Goal: Obtain resource: Obtain resource

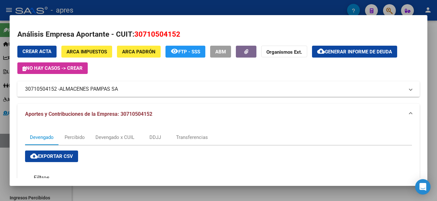
click at [261, 25] on mat-dialog-content "Análisis Empresa Aportante - CUIT: 30710504152 Crear Acta ARCA Impuestos ARCA P…" at bounding box center [219, 100] width 418 height 155
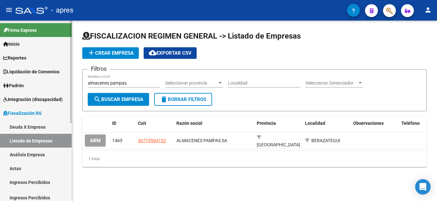
click at [34, 125] on link "Deuda X Empresa" at bounding box center [36, 127] width 72 height 14
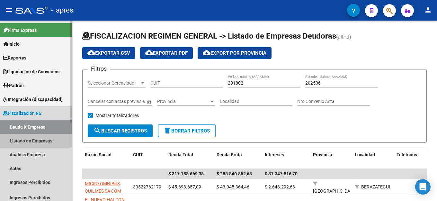
click at [33, 139] on link "Listado de Empresas" at bounding box center [36, 141] width 72 height 14
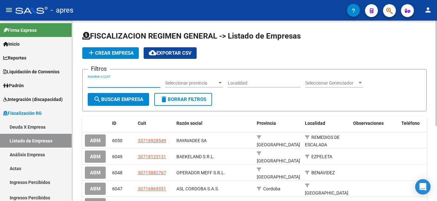
click at [129, 83] on input "Nombre o CUIT" at bounding box center [124, 82] width 73 height 5
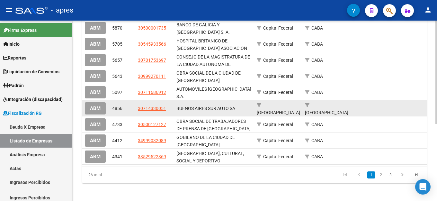
scroll to position [32, 0]
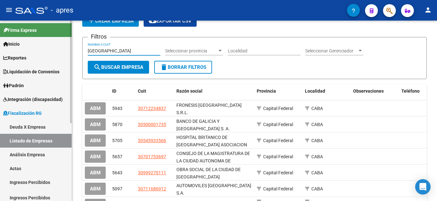
drag, startPoint x: 127, startPoint y: 48, endPoint x: 11, endPoint y: 49, distance: 116.0
click at [11, 49] on mat-sidenav-container "Firma Express Inicio Calendario SSS Instructivos Contacto OS Reportes Ingresos …" at bounding box center [218, 111] width 437 height 180
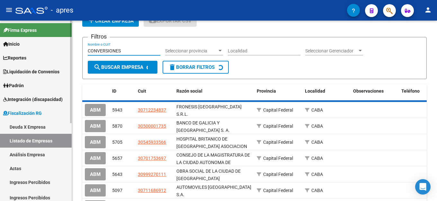
scroll to position [0, 0]
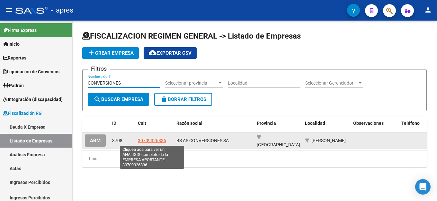
type input "CONVERSIONES"
click at [157, 139] on span "30709326836" at bounding box center [152, 140] width 28 height 5
type textarea "30709326836"
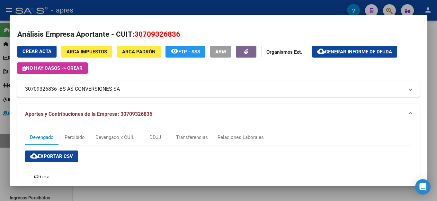
click at [370, 54] on span "Generar informe de deuda" at bounding box center [358, 52] width 67 height 6
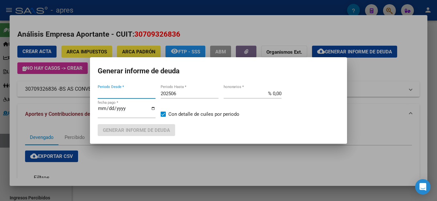
type input "201802"
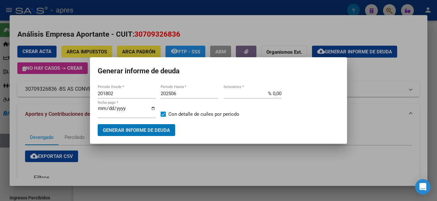
click at [192, 96] on input "202506" at bounding box center [190, 94] width 58 height 6
click at [133, 127] on span "Generar informe de deuda" at bounding box center [136, 130] width 67 height 6
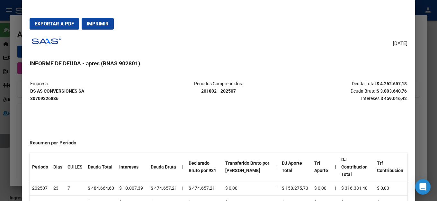
drag, startPoint x: 108, startPoint y: 27, endPoint x: 243, endPoint y: 182, distance: 205.4
click at [108, 27] on button "Imprimir" at bounding box center [98, 24] width 32 height 12
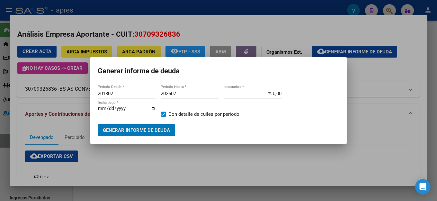
click at [193, 96] on input "202507" at bounding box center [190, 94] width 58 height 6
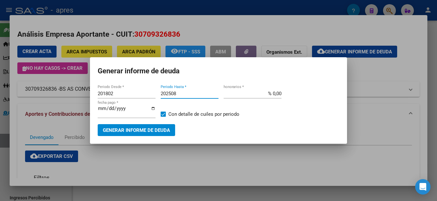
type input "202508"
click at [162, 123] on div "201802 Periodo Desde * 202508 Periodo Hasta * % 0,00 honorarios * [DATE] fecha …" at bounding box center [219, 112] width 242 height 47
click at [165, 127] on span "Generar informe de deuda" at bounding box center [136, 130] width 67 height 6
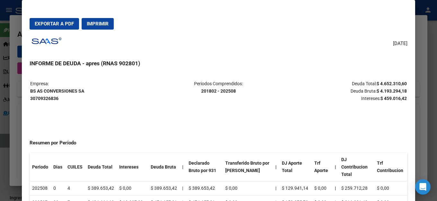
click at [252, 82] on p "Periodos Comprendidos: 201802 - 202508" at bounding box center [218, 87] width 125 height 15
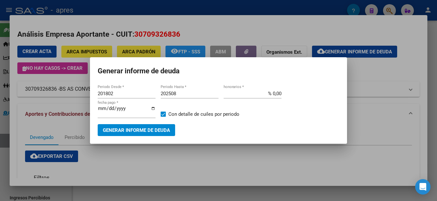
click at [160, 128] on span "Generar informe de deuda" at bounding box center [136, 130] width 67 height 6
drag, startPoint x: 163, startPoint y: 114, endPoint x: 160, endPoint y: 122, distance: 8.8
click at [162, 116] on span at bounding box center [163, 113] width 5 height 5
click at [163, 117] on input "Con detalle de cuiles por periodo" at bounding box center [163, 117] width 0 height 0
checkbox input "false"
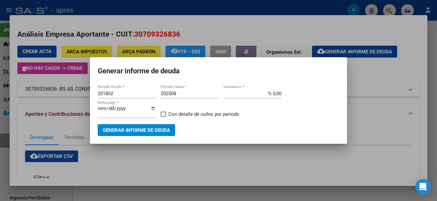
click at [159, 129] on span "Generar informe de deuda" at bounding box center [136, 130] width 67 height 6
drag, startPoint x: 161, startPoint y: 114, endPoint x: 189, endPoint y: 137, distance: 36.1
click at [161, 115] on span at bounding box center [163, 113] width 5 height 5
click at [163, 117] on input "Con detalle de cuiles por periodo" at bounding box center [163, 117] width 0 height 0
checkbox input "true"
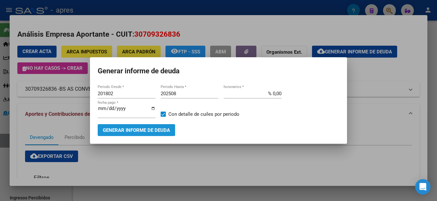
drag, startPoint x: 161, startPoint y: 125, endPoint x: 165, endPoint y: 125, distance: 4.2
click at [165, 127] on span "Generar informe de deuda" at bounding box center [136, 130] width 67 height 6
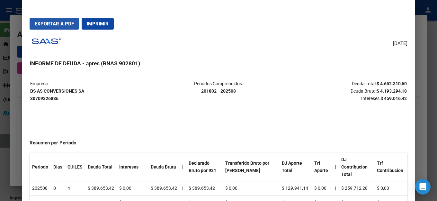
click at [37, 25] on span "Exportar a PDF" at bounding box center [54, 24] width 39 height 6
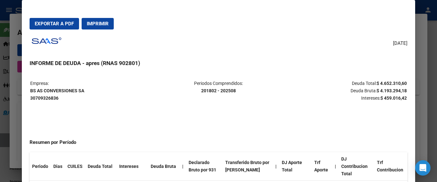
click at [289, 62] on h3 "INFORME DE DEUDA - apres (RNAS 902801)" at bounding box center [219, 63] width 378 height 8
